Goal: Navigation & Orientation: Find specific page/section

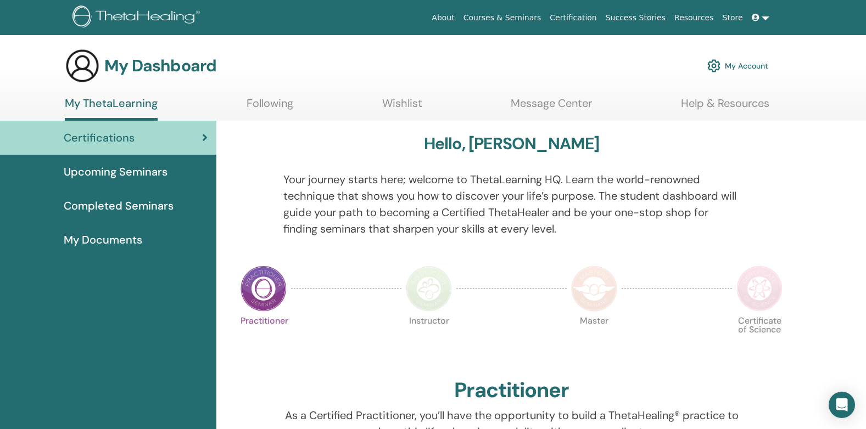
click at [111, 206] on span "Completed Seminars" at bounding box center [119, 206] width 110 height 16
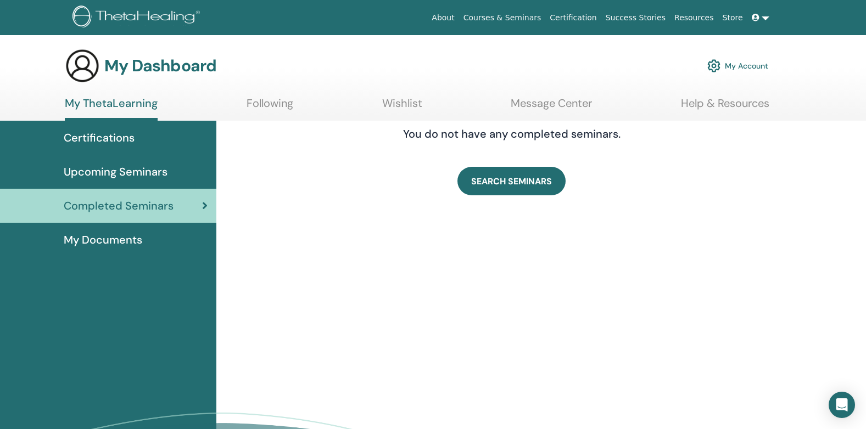
click at [93, 138] on span "Certifications" at bounding box center [99, 138] width 71 height 16
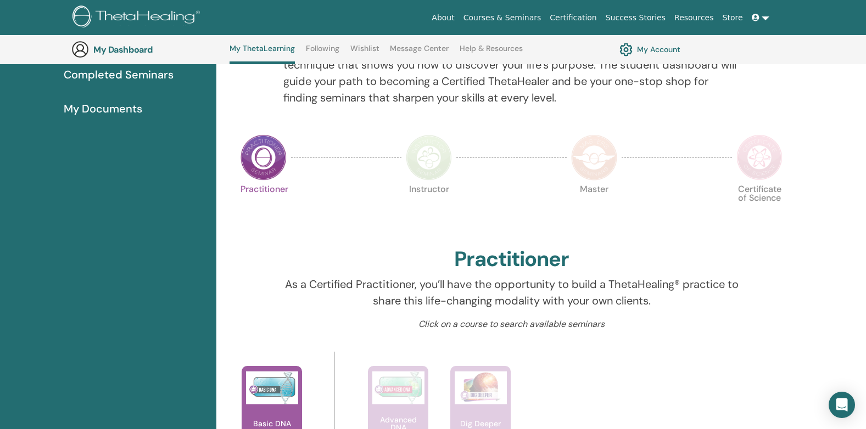
scroll to position [84, 0]
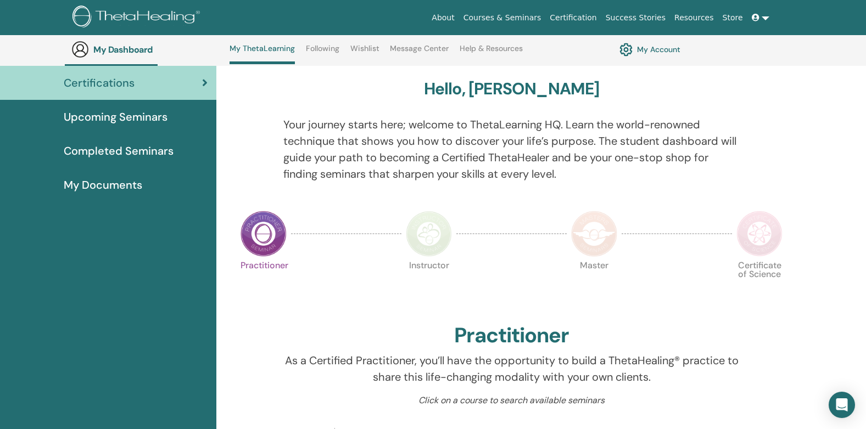
click at [417, 50] on link "Message Center" at bounding box center [419, 53] width 59 height 18
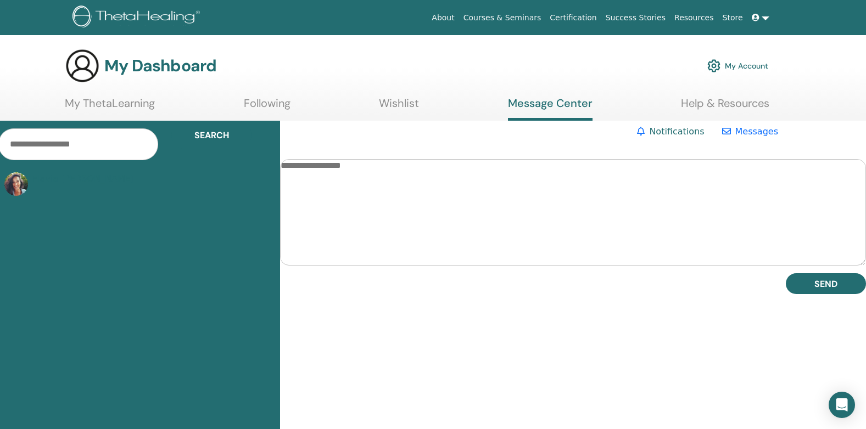
click at [98, 106] on link "My ThetaLearning" at bounding box center [110, 107] width 90 height 21
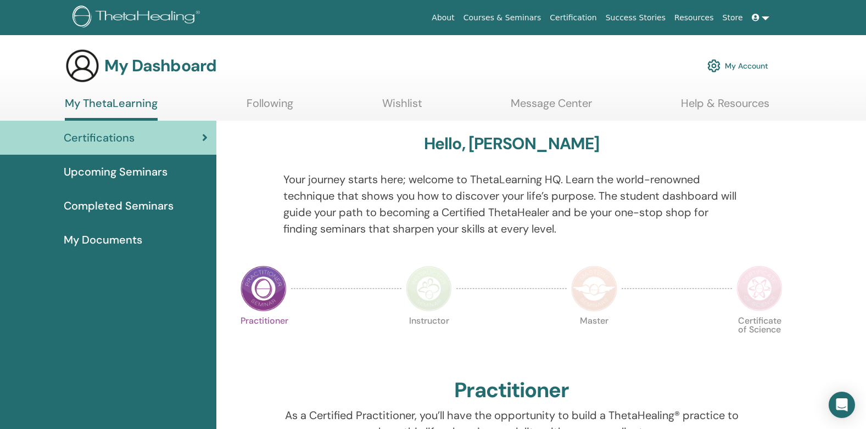
click at [146, 207] on span "Completed Seminars" at bounding box center [119, 206] width 110 height 16
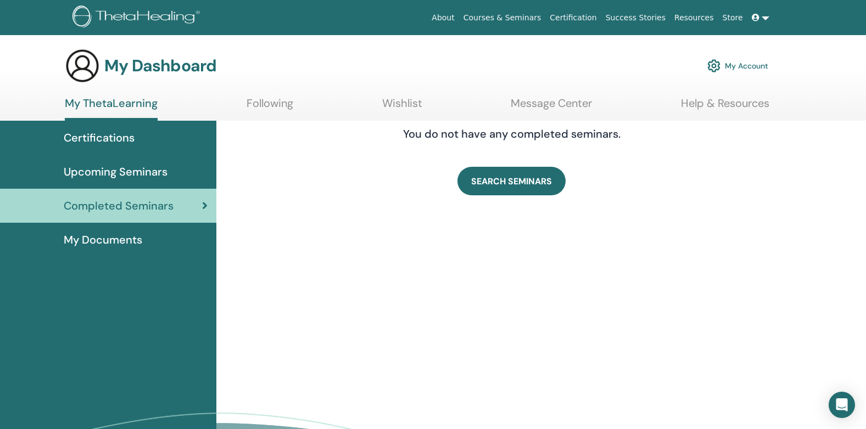
click at [98, 141] on span "Certifications" at bounding box center [99, 138] width 71 height 16
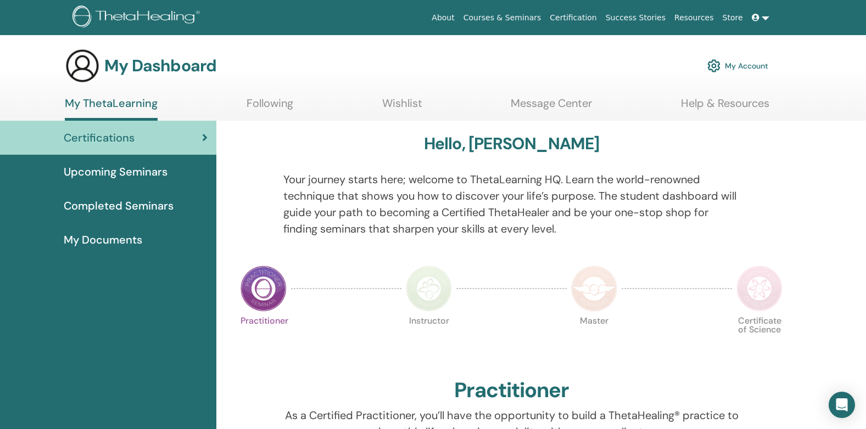
click at [117, 241] on span "My Documents" at bounding box center [103, 240] width 79 height 16
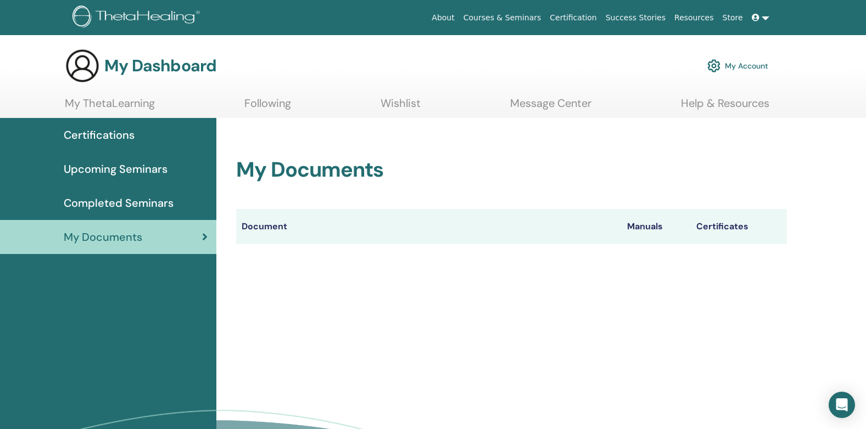
click at [640, 226] on th "Manuals" at bounding box center [656, 226] width 69 height 35
click at [714, 227] on th "Certificates" at bounding box center [739, 226] width 96 height 35
